Goal: Information Seeking & Learning: Learn about a topic

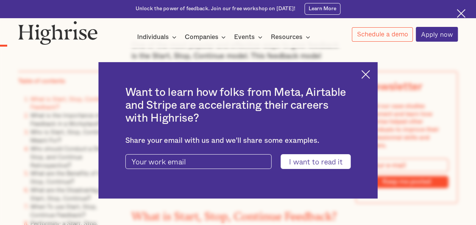
scroll to position [658, 0]
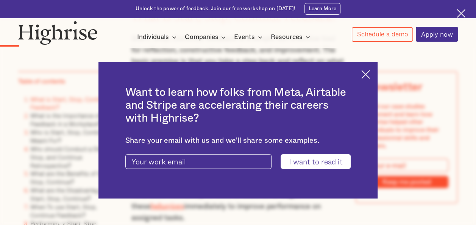
click at [367, 73] on img at bounding box center [365, 74] width 9 height 9
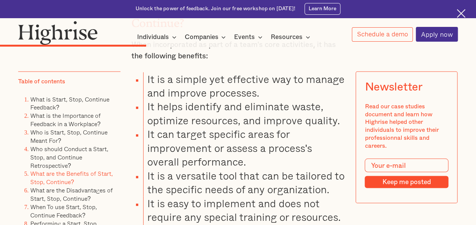
scroll to position [2110, 0]
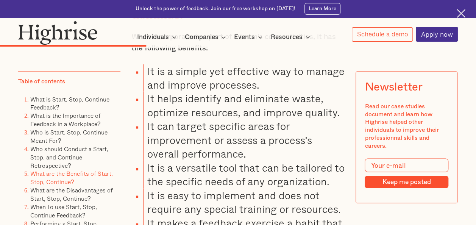
click at [55, 171] on link "What are the Benefits of Start, Stop, Continue?" at bounding box center [71, 177] width 82 height 17
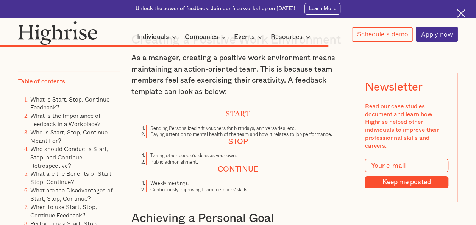
scroll to position [4183, 0]
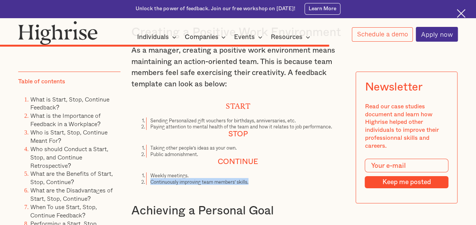
drag, startPoint x: 260, startPoint y: 203, endPoint x: 150, endPoint y: 206, distance: 109.8
click at [150, 185] on li "Continuously improving team members' skills." at bounding box center [245, 182] width 198 height 6
copy li "Continuously improving team members' skills."
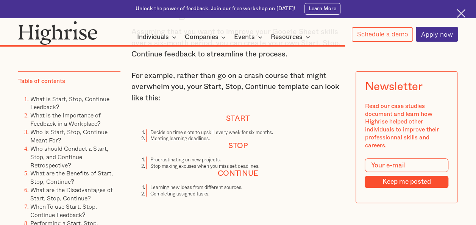
scroll to position [4400, 0]
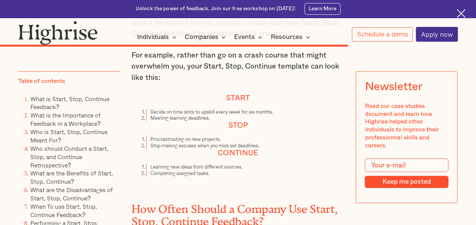
click at [275, 115] on li "Decide on time slots to upskill every week for six months." at bounding box center [245, 112] width 198 height 6
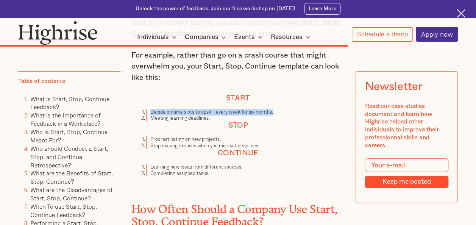
drag, startPoint x: 275, startPoint y: 141, endPoint x: 149, endPoint y: 140, distance: 125.6
click at [149, 115] on li "Decide on time slots to upskill every week for six months." at bounding box center [245, 112] width 198 height 6
copy li "Decide on time slots to upskill every week for six months."
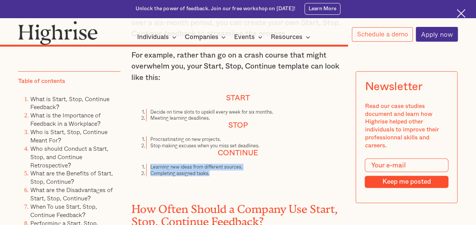
drag, startPoint x: 146, startPoint y: 194, endPoint x: 243, endPoint y: 200, distance: 96.7
click at [243, 176] on ol "Learning new ideas from different sources. Completing assigned tasks." at bounding box center [237, 169] width 213 height 12
copy ol "Learning new ideas from different sources. Completing assigned tasks."
